Goal: Transaction & Acquisition: Obtain resource

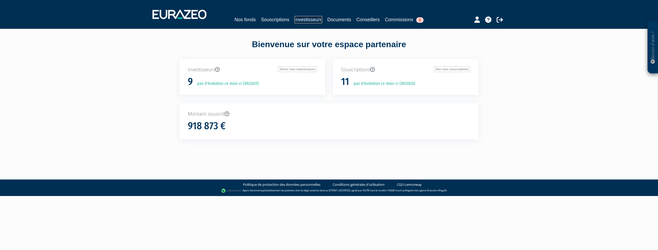
click at [306, 21] on link "Investisseurs" at bounding box center [309, 19] width 28 height 7
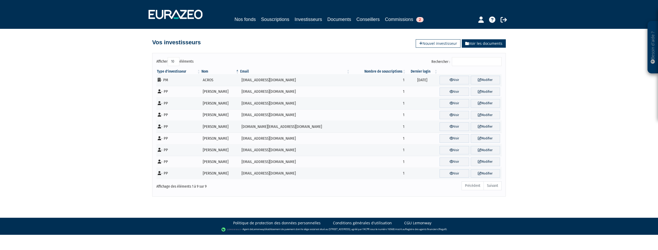
click at [479, 41] on link "Voir les documents" at bounding box center [484, 43] width 44 height 8
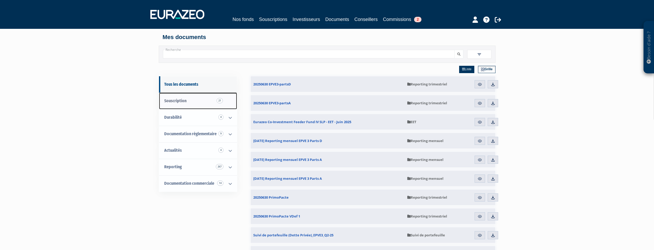
click at [186, 102] on span "Souscription 21" at bounding box center [175, 100] width 22 height 5
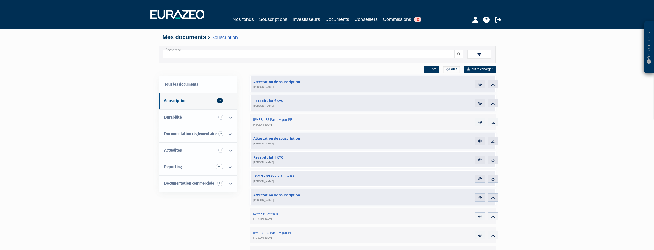
click at [240, 57] on input "Recherche" at bounding box center [309, 54] width 292 height 9
type input "lefebvre"
click at [190, 86] on link "Tous les documents" at bounding box center [198, 84] width 78 height 17
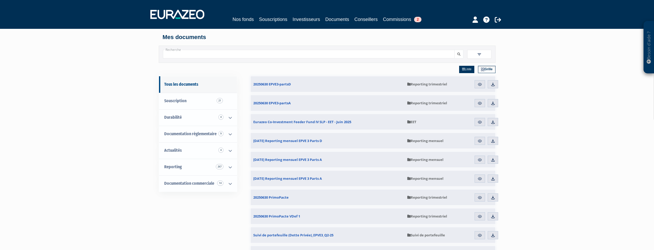
click at [200, 55] on input "Recherche" at bounding box center [309, 54] width 292 height 9
type input "lefebvre"
click at [458, 55] on icon "submit" at bounding box center [459, 54] width 3 height 3
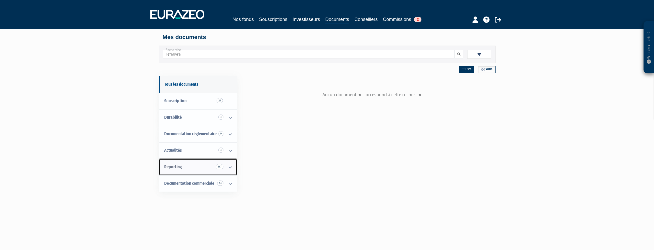
click at [230, 167] on icon at bounding box center [231, 167] width 14 height 16
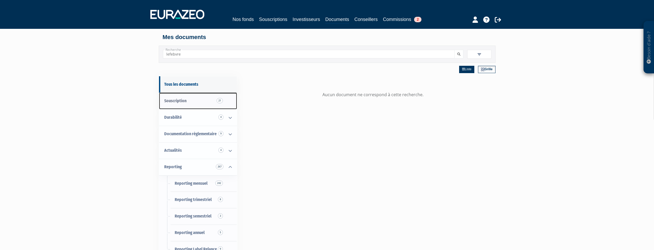
click at [184, 101] on span "Souscription 21" at bounding box center [175, 100] width 22 height 5
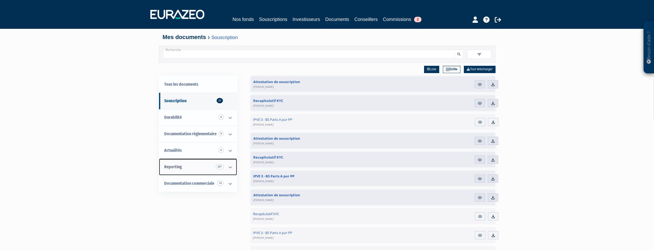
click at [198, 163] on link "Reporting 267" at bounding box center [198, 167] width 78 height 17
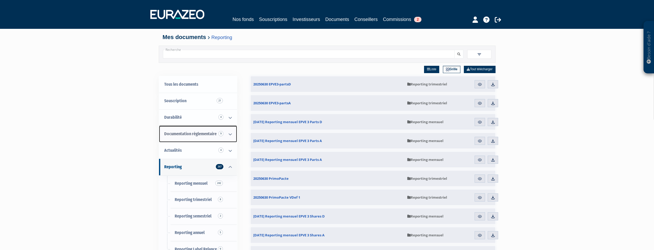
click at [209, 133] on span "Documentation règlementaire 9" at bounding box center [190, 133] width 52 height 5
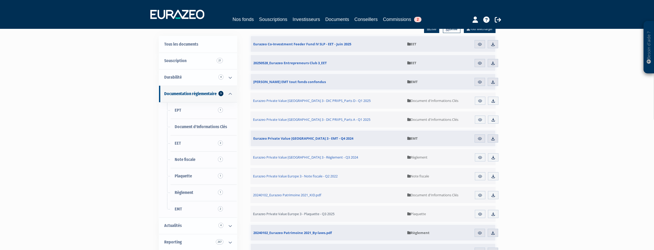
scroll to position [41, 0]
click at [494, 160] on link "Télécharger" at bounding box center [493, 157] width 10 height 8
